Goal: Navigation & Orientation: Understand site structure

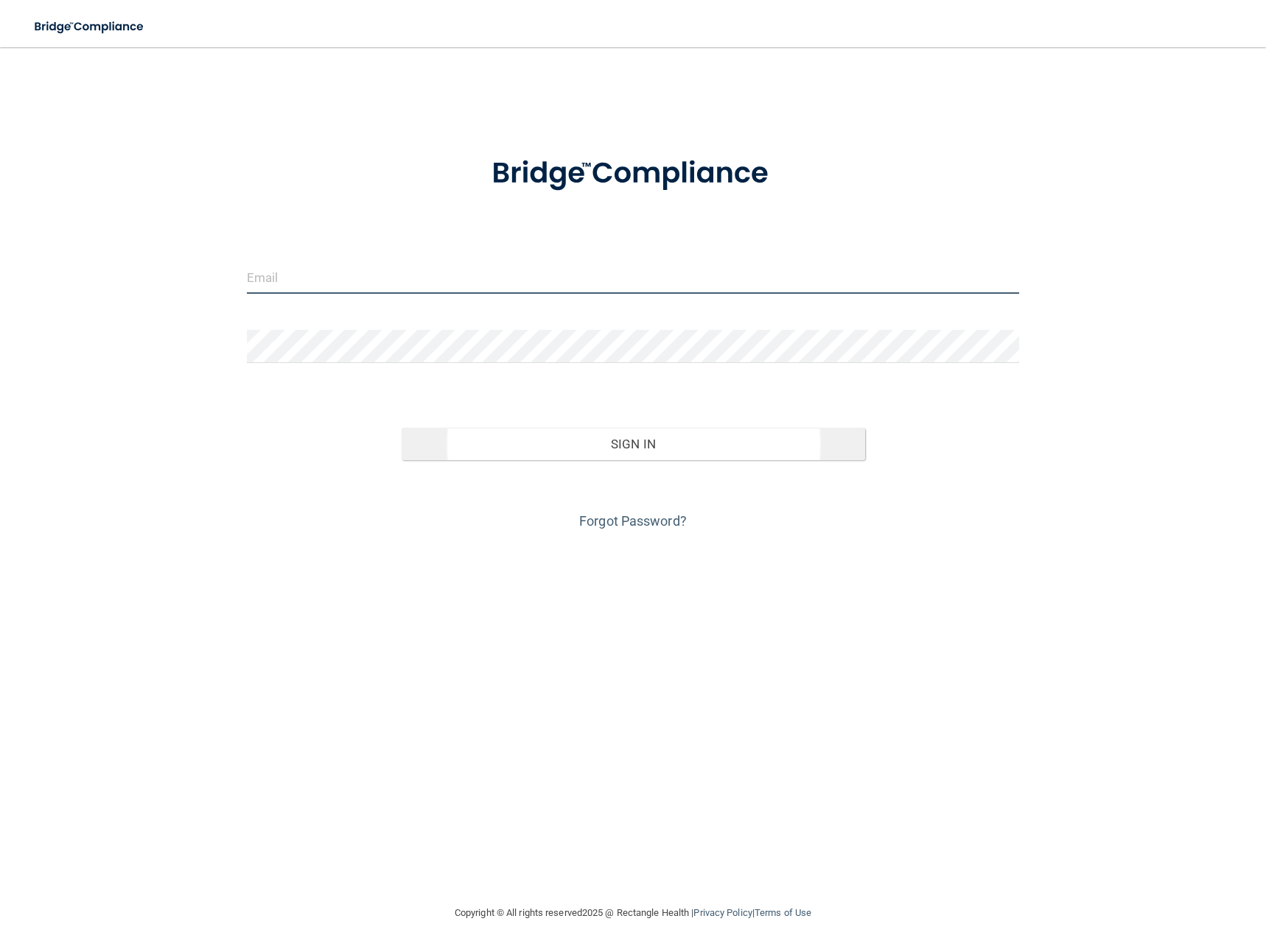
type input "[EMAIL_ADDRESS][DOMAIN_NAME]"
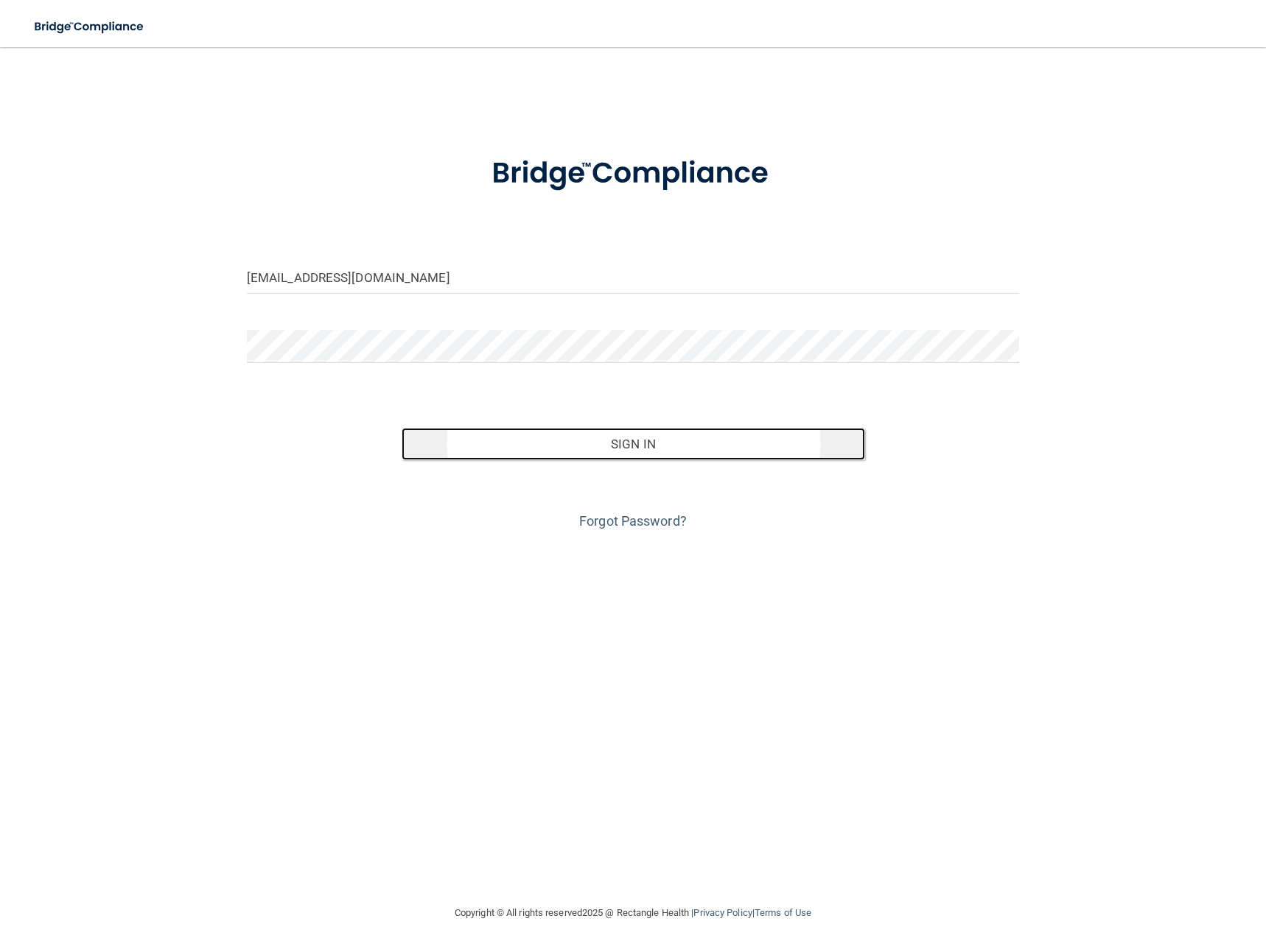
click at [624, 440] on button "Sign In" at bounding box center [633, 444] width 464 height 33
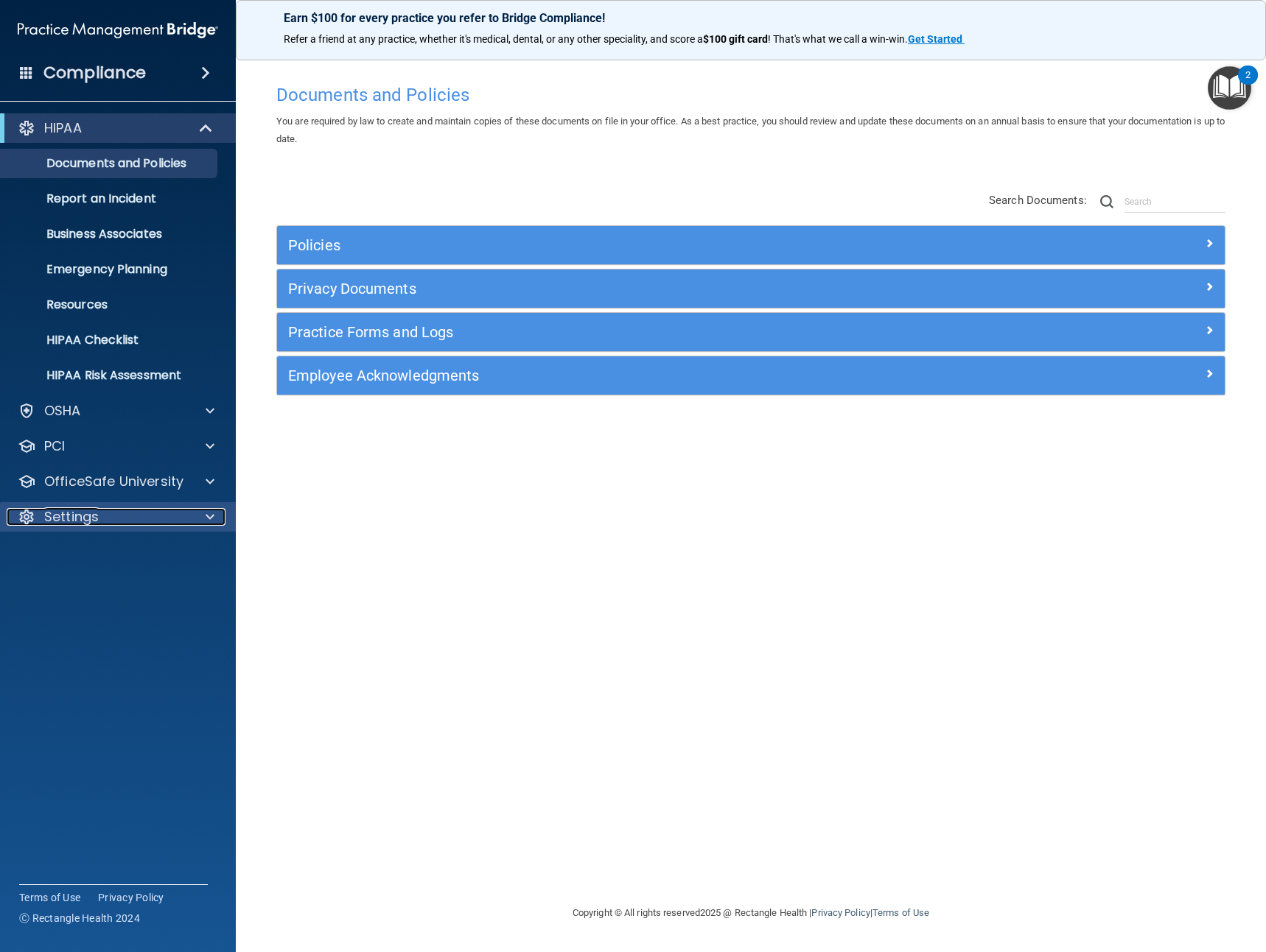
click at [111, 524] on div "Settings" at bounding box center [98, 517] width 183 height 18
click at [98, 555] on p "My Account" at bounding box center [110, 552] width 202 height 14
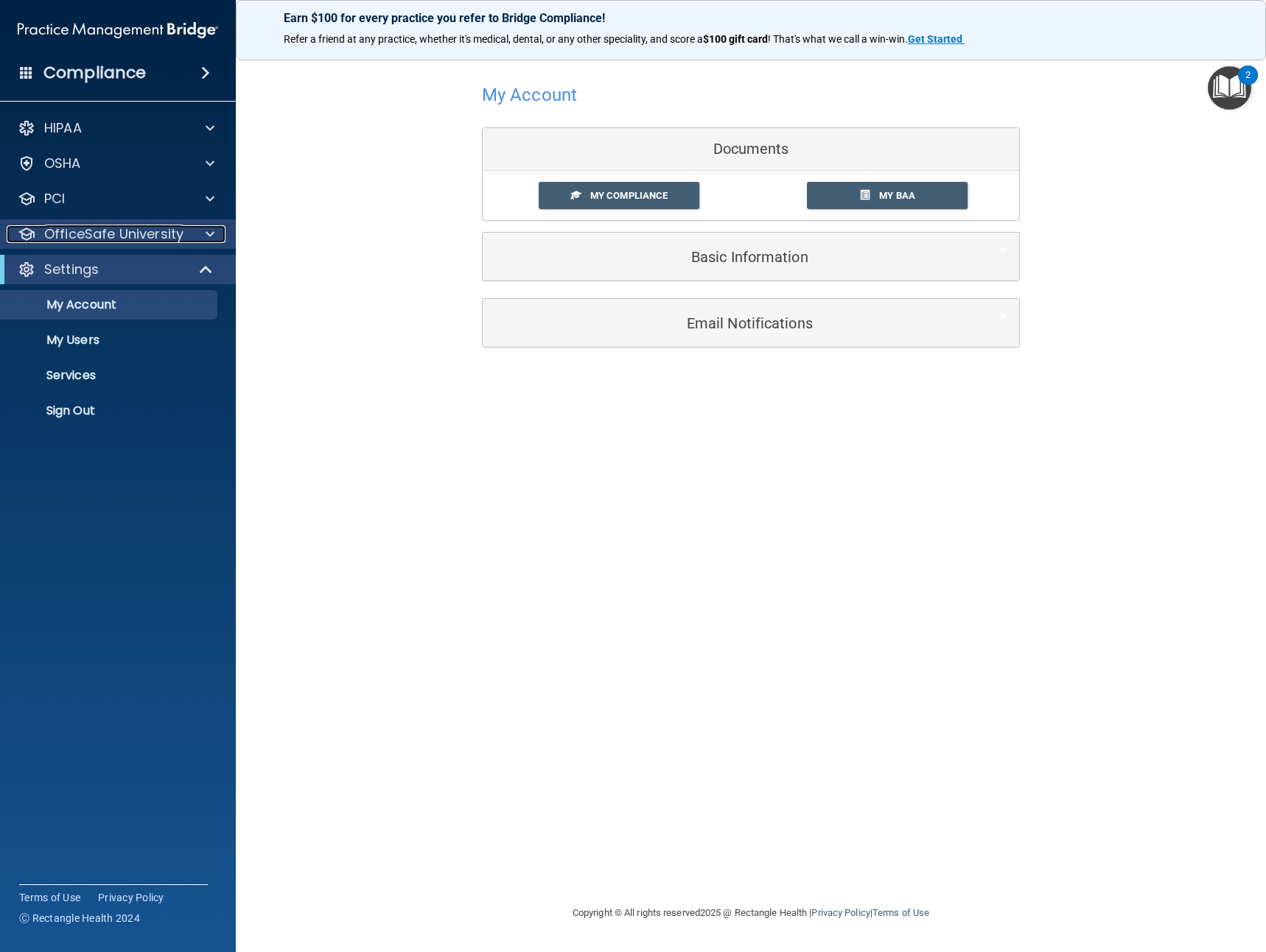
click at [111, 235] on p "OfficeSafe University" at bounding box center [114, 234] width 139 height 18
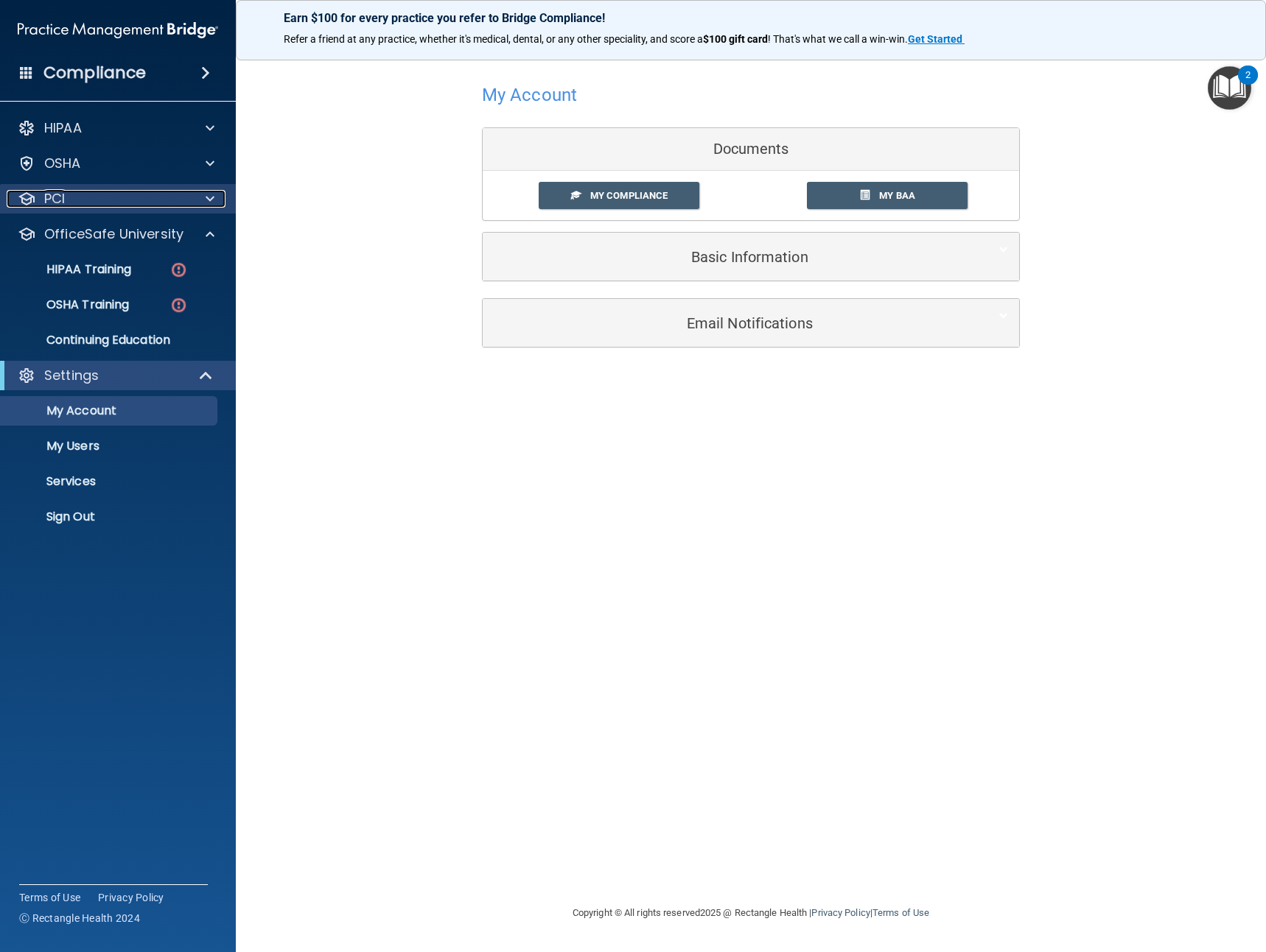
click at [101, 201] on div "PCI" at bounding box center [98, 199] width 183 height 18
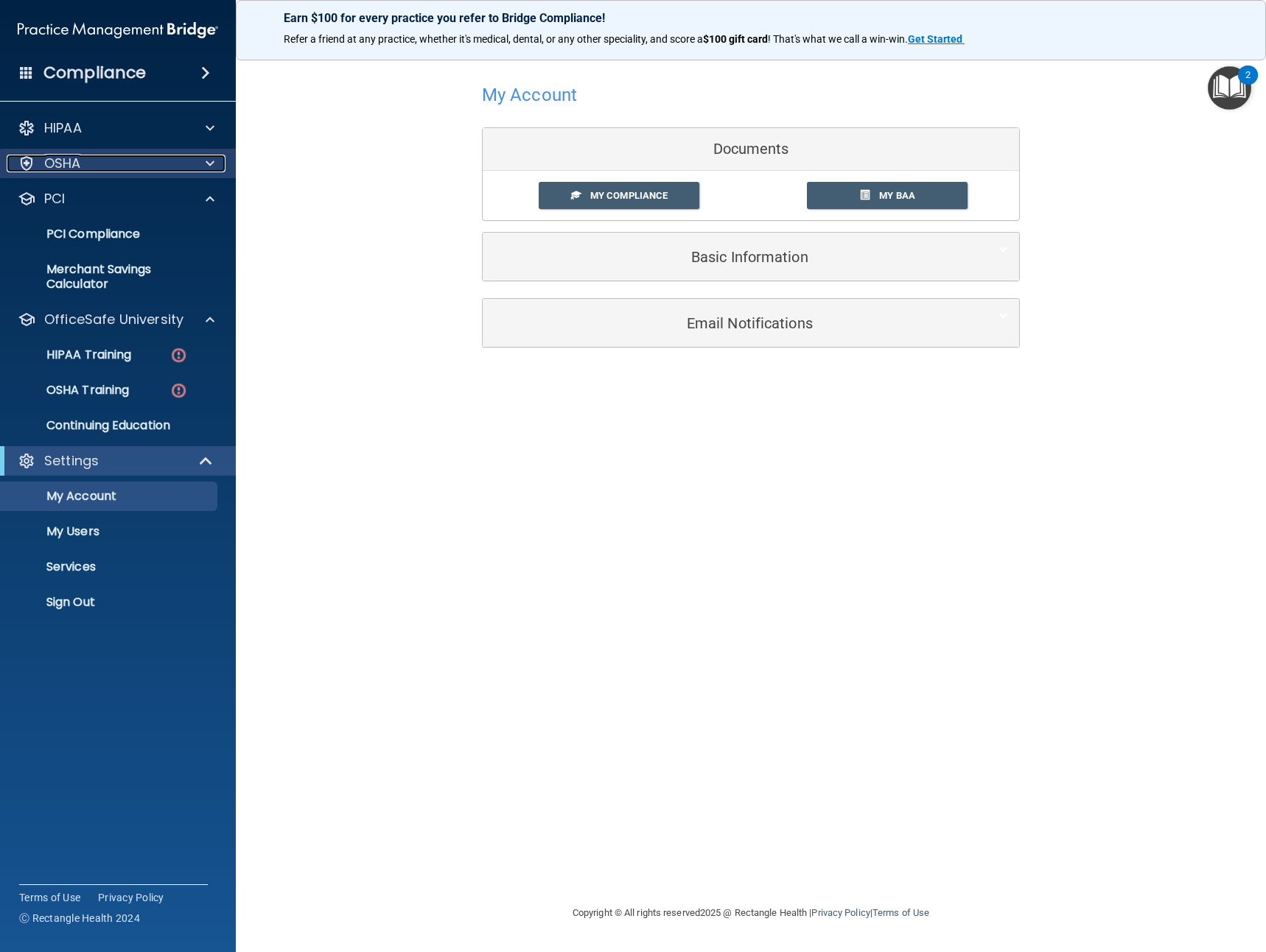
click at [91, 167] on div "OSHA" at bounding box center [98, 163] width 183 height 18
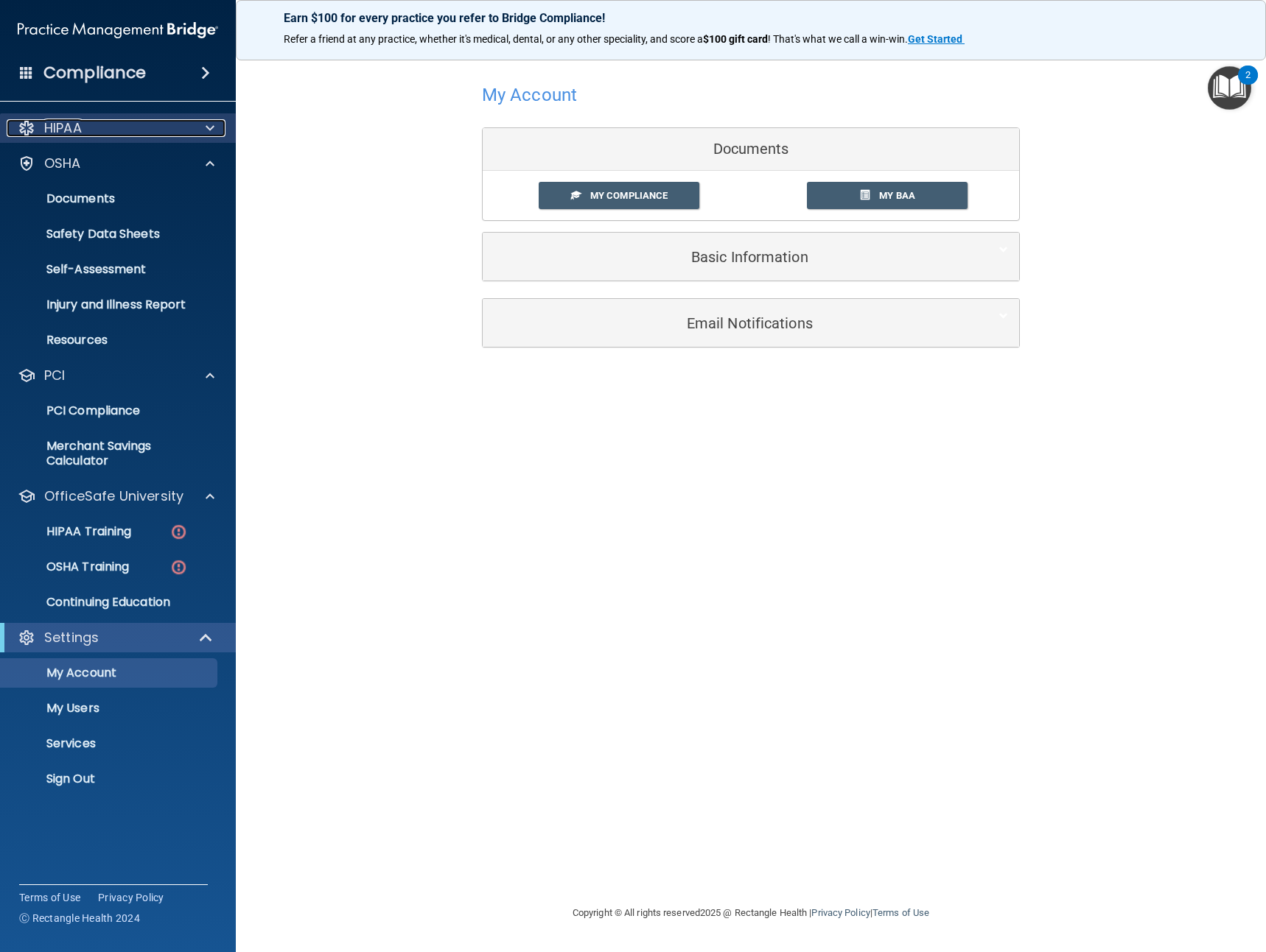
click at [100, 136] on div "HIPAA" at bounding box center [98, 128] width 183 height 18
